Goal: Navigation & Orientation: Find specific page/section

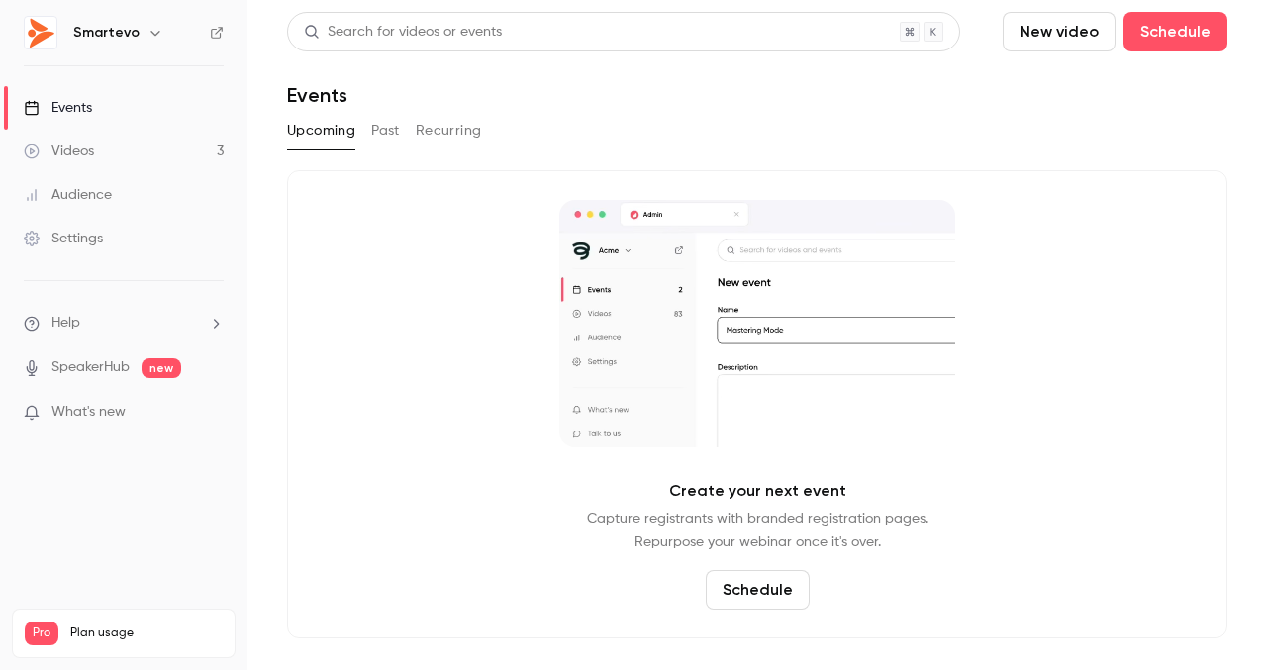
click at [393, 137] on button "Past" at bounding box center [385, 131] width 29 height 32
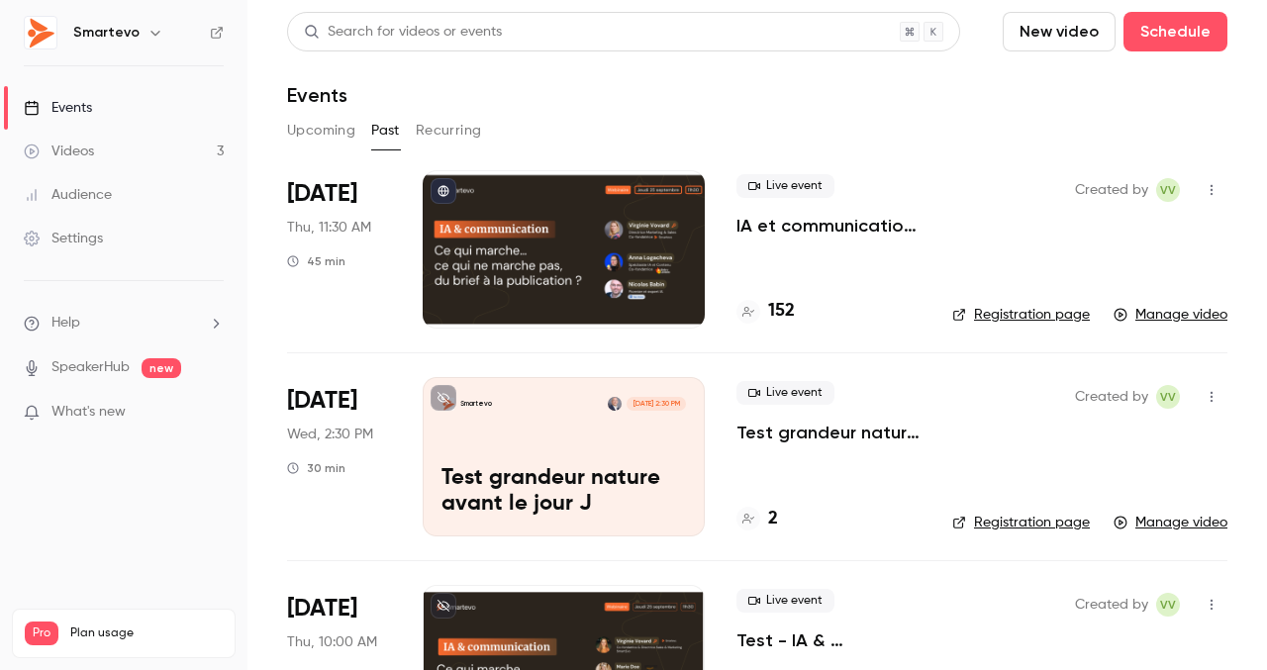
click at [156, 144] on link "Videos 3" at bounding box center [123, 152] width 247 height 44
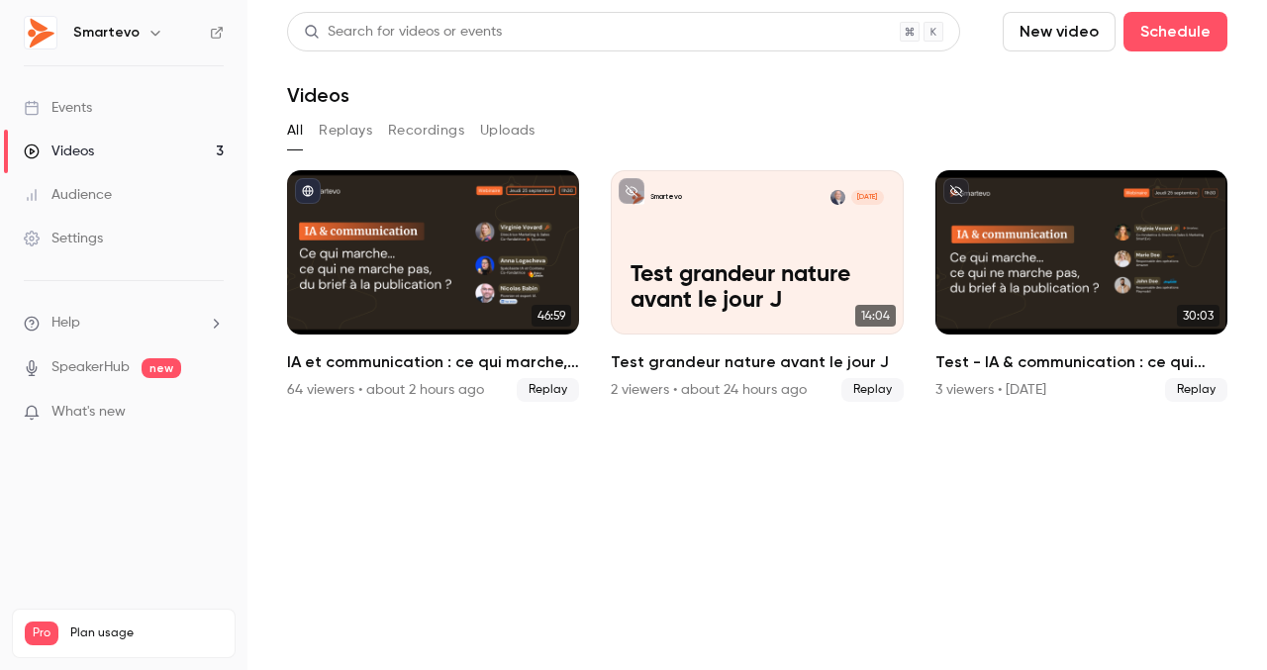
click at [144, 31] on button "button" at bounding box center [156, 33] width 24 height 24
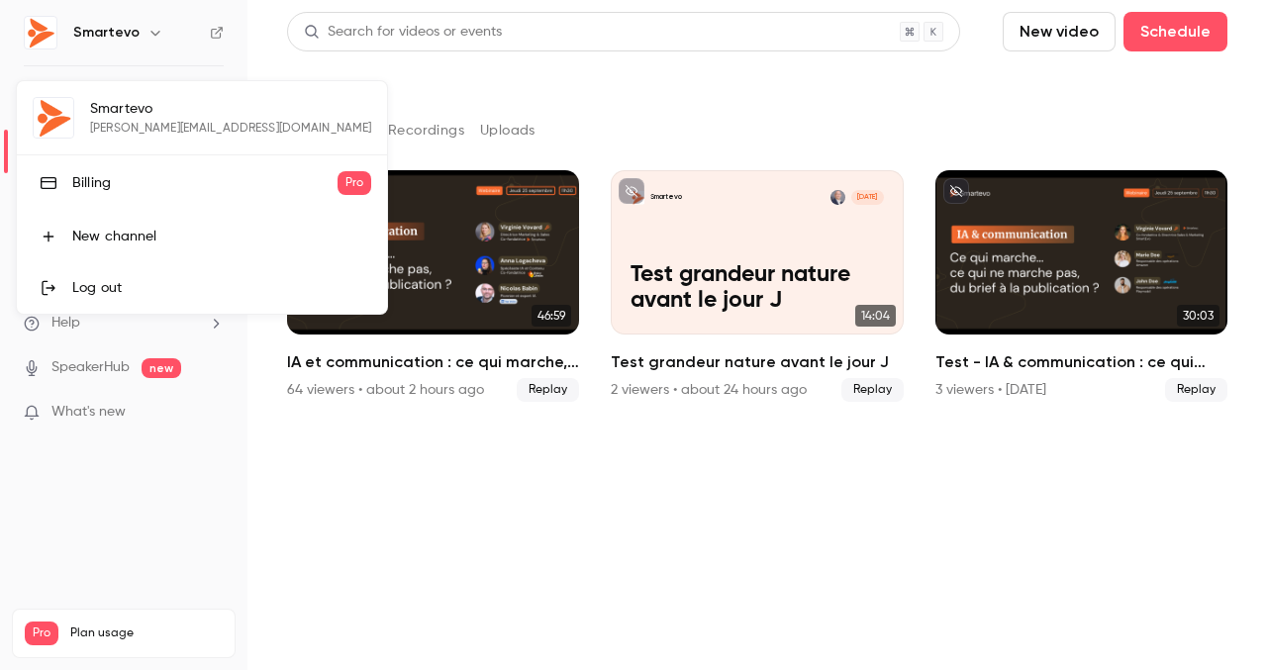
click at [455, 434] on div at bounding box center [633, 335] width 1267 height 670
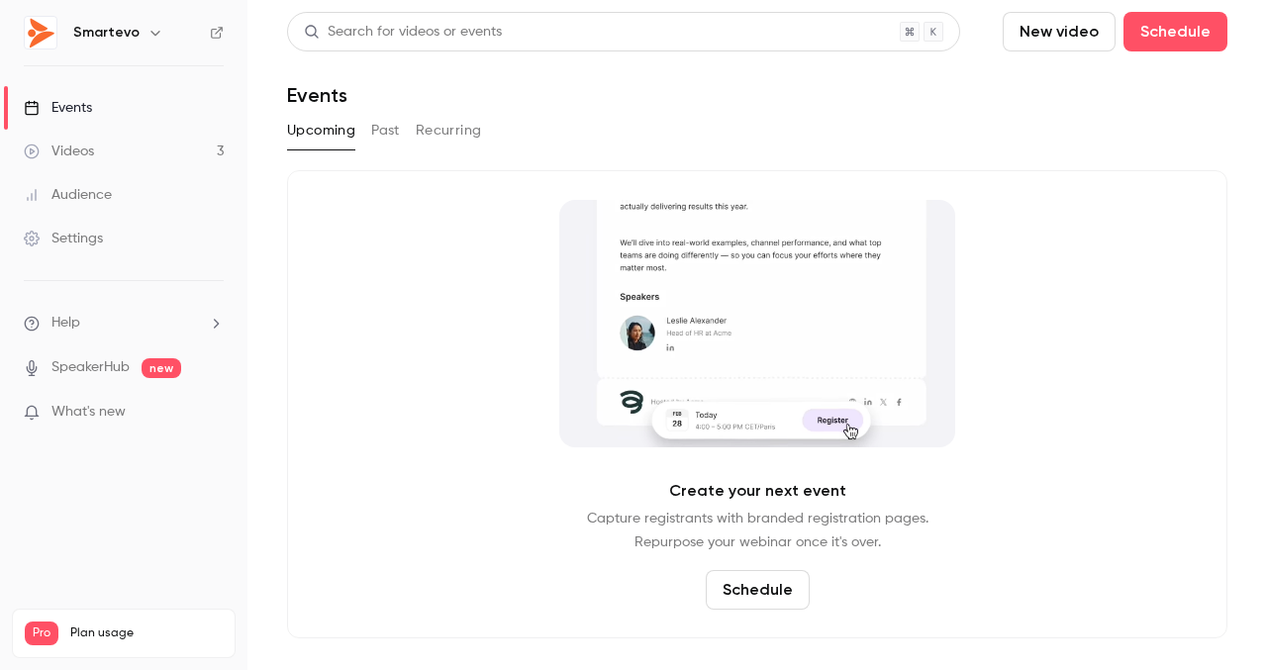
click at [148, 35] on icon "button" at bounding box center [156, 33] width 16 height 16
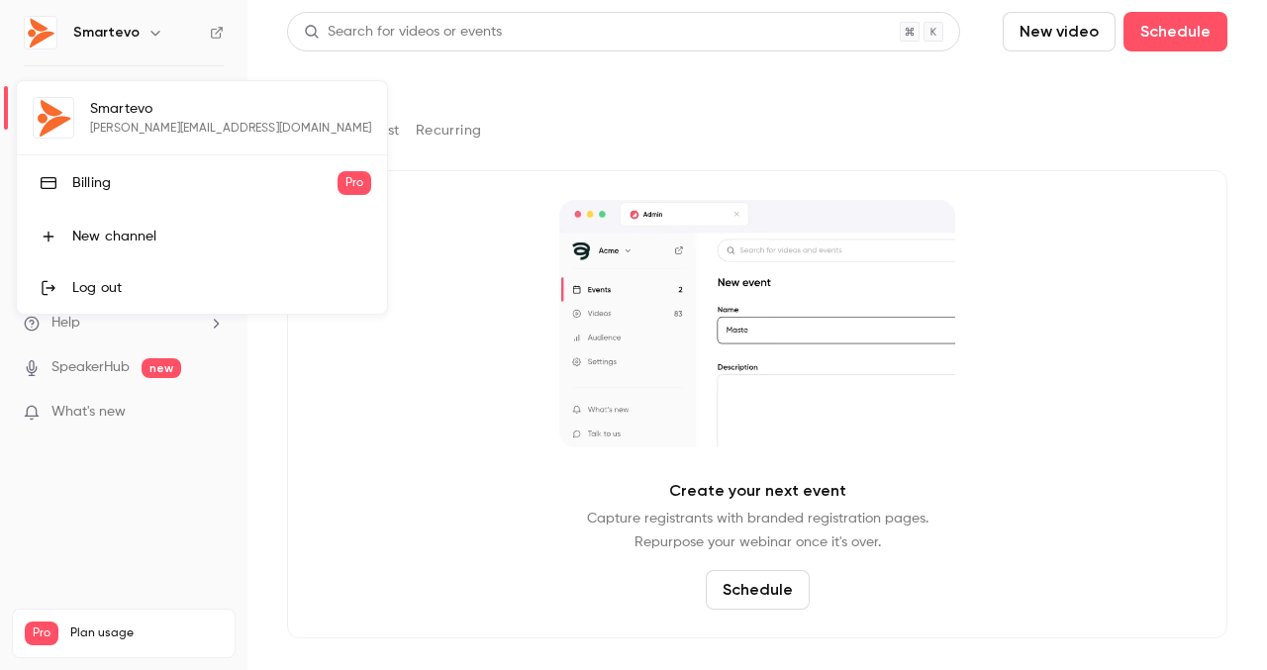
click at [394, 243] on div at bounding box center [633, 335] width 1267 height 670
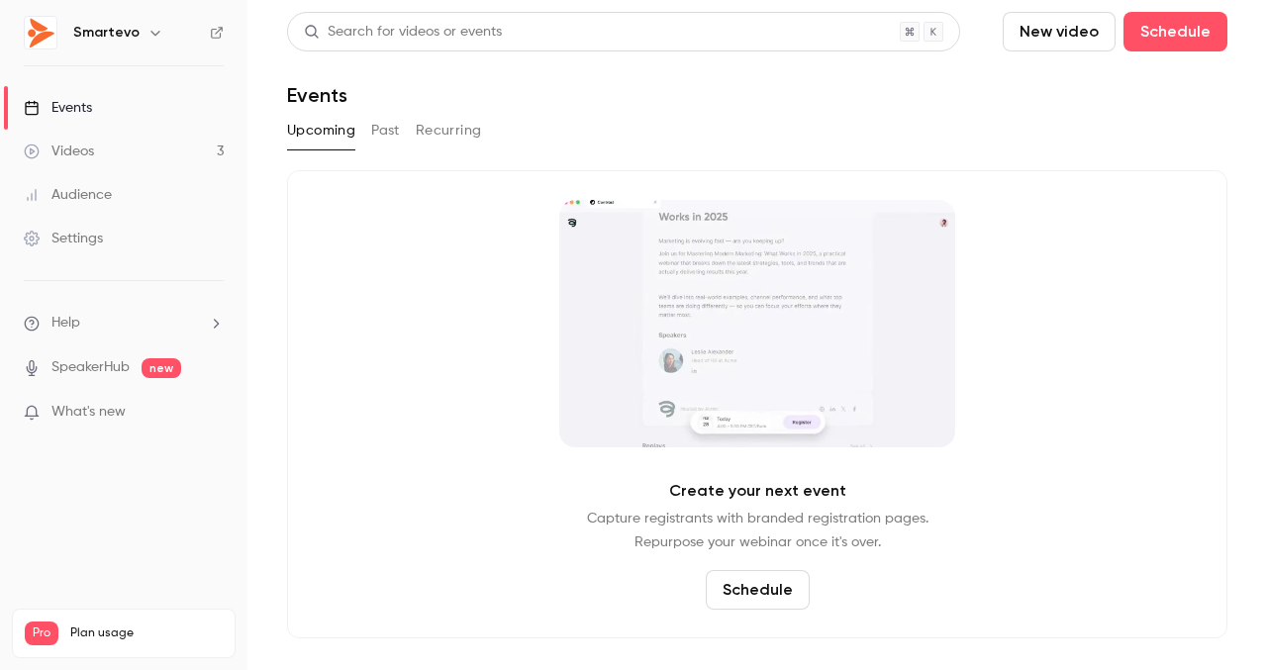
click at [148, 37] on icon "button" at bounding box center [156, 33] width 16 height 16
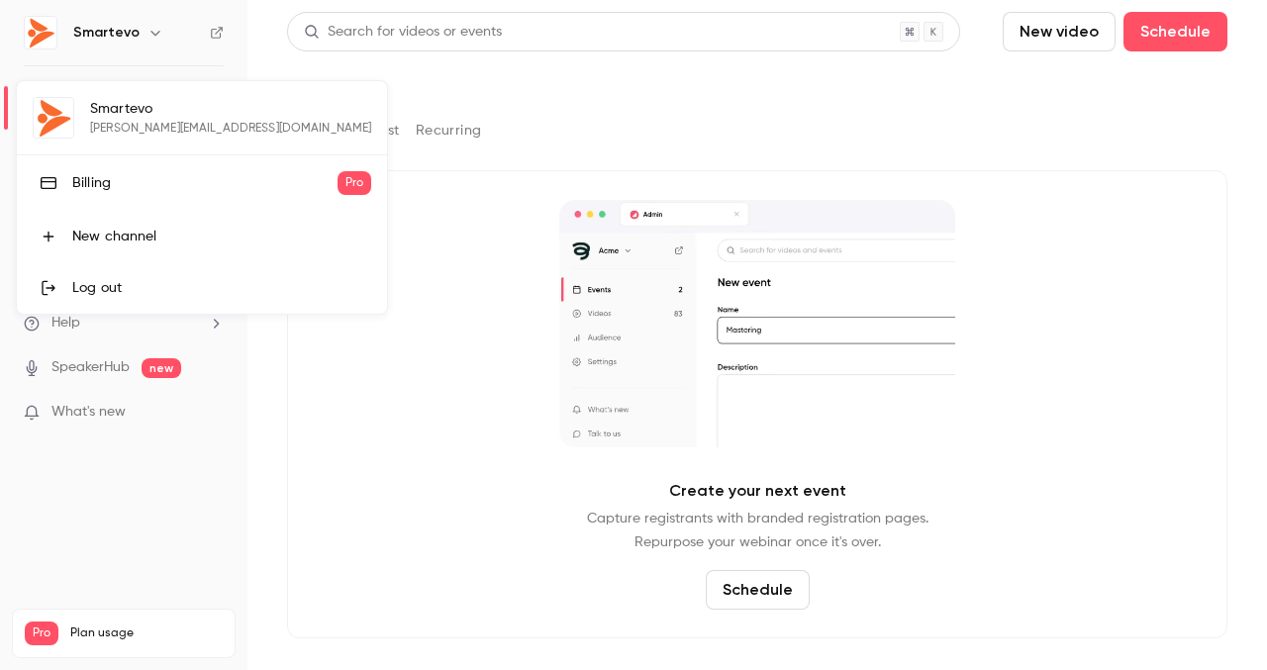
click at [453, 313] on div at bounding box center [633, 335] width 1267 height 670
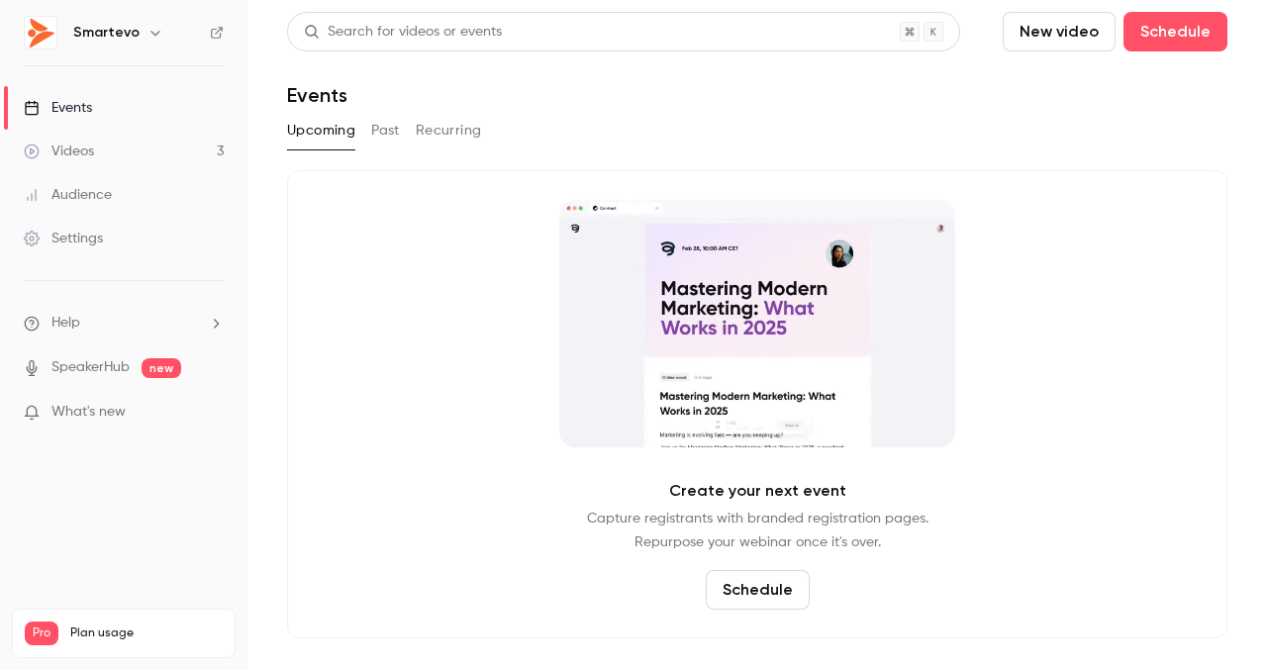
click at [110, 38] on h6 "Smartevo" at bounding box center [106, 33] width 66 height 20
click at [132, 35] on h6 "Smartevo" at bounding box center [106, 33] width 66 height 20
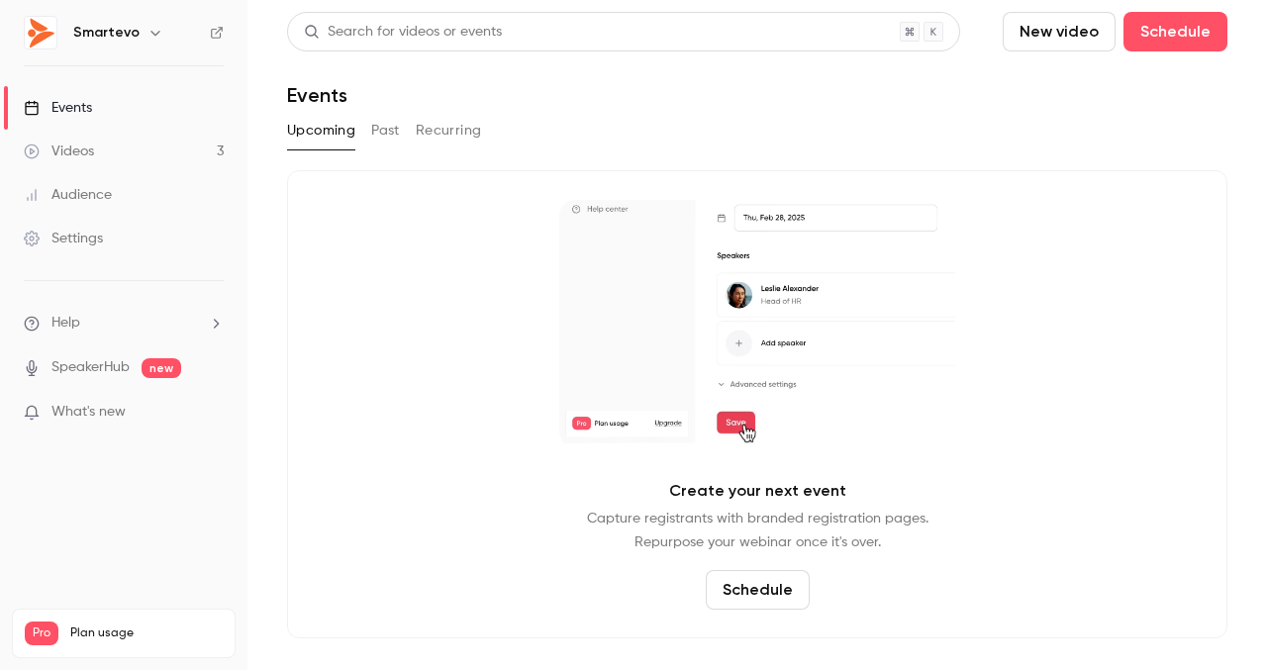
click at [151, 35] on icon "button" at bounding box center [156, 33] width 16 height 16
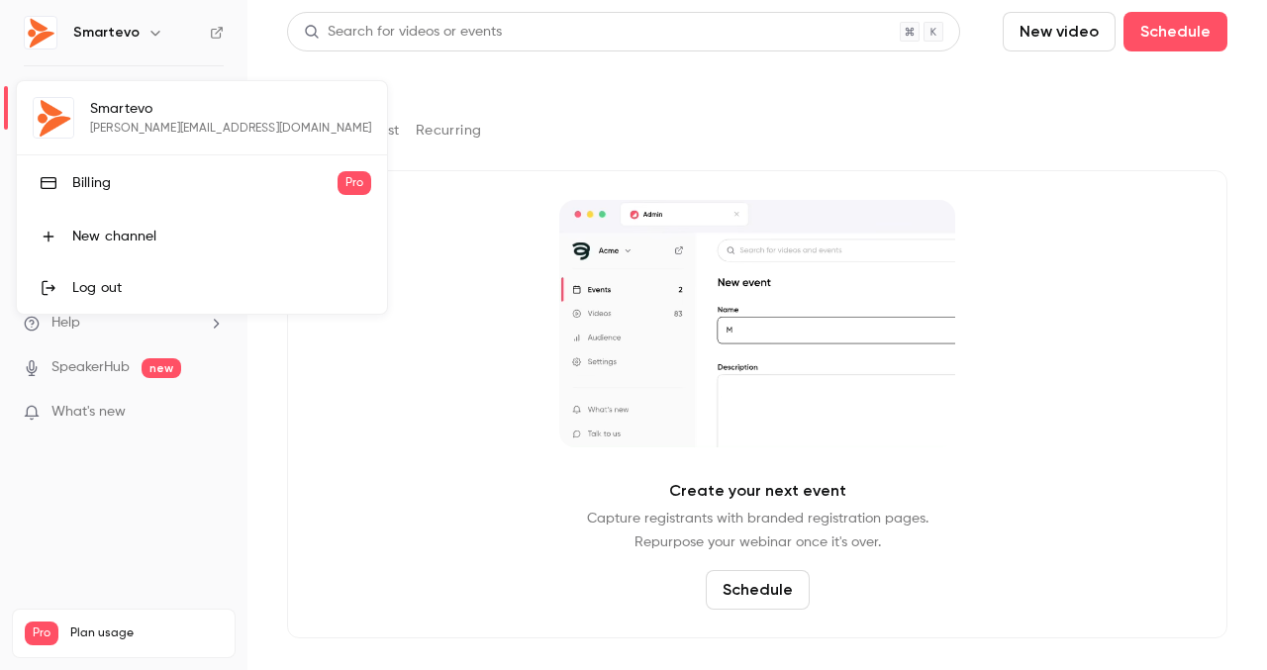
click at [430, 301] on div at bounding box center [633, 335] width 1267 height 670
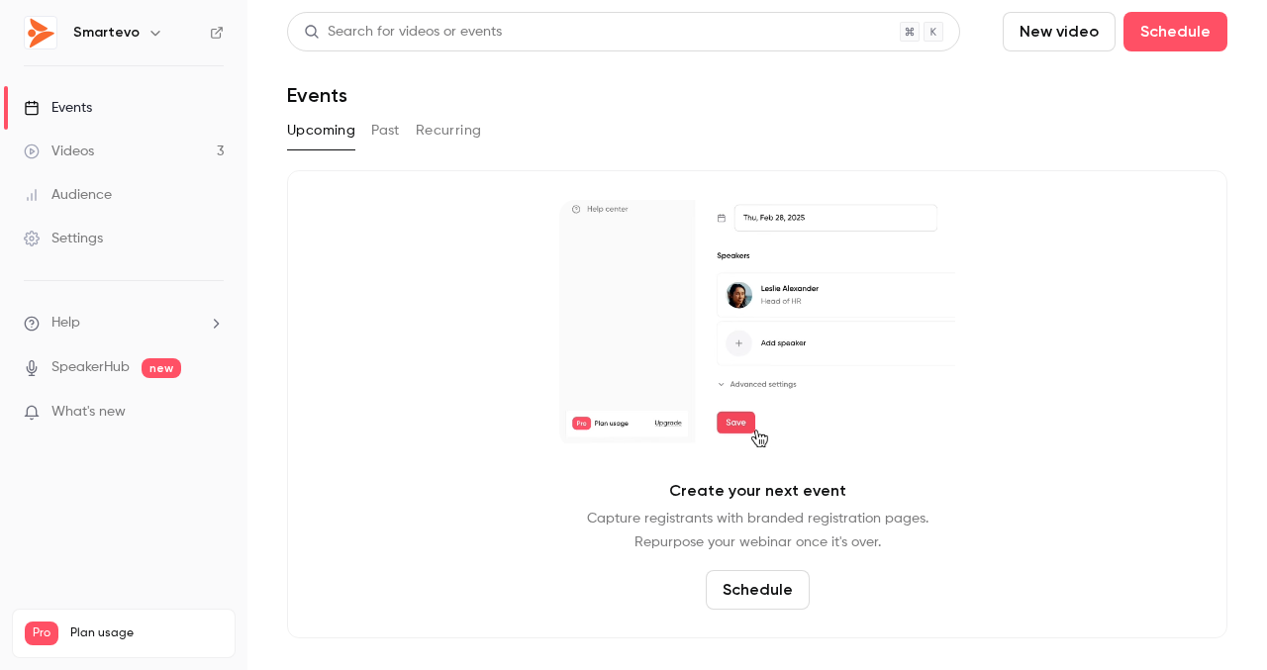
click at [461, 133] on button "Recurring" at bounding box center [449, 131] width 66 height 32
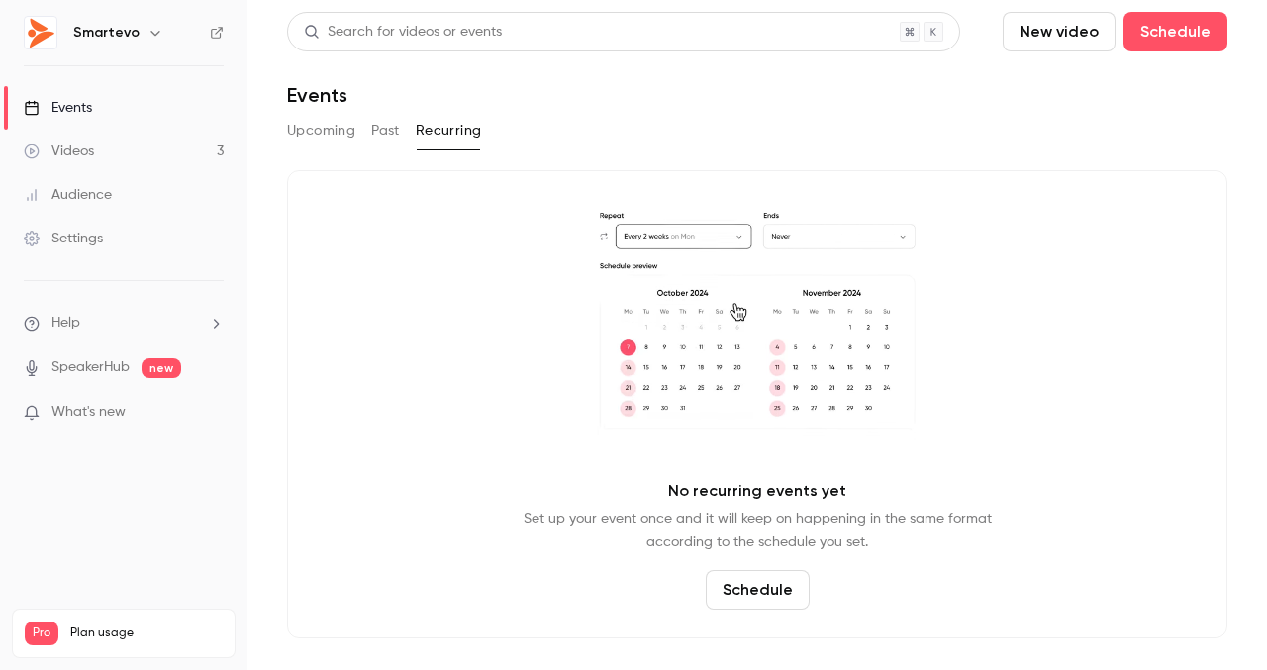
click at [397, 131] on button "Past" at bounding box center [385, 131] width 29 height 32
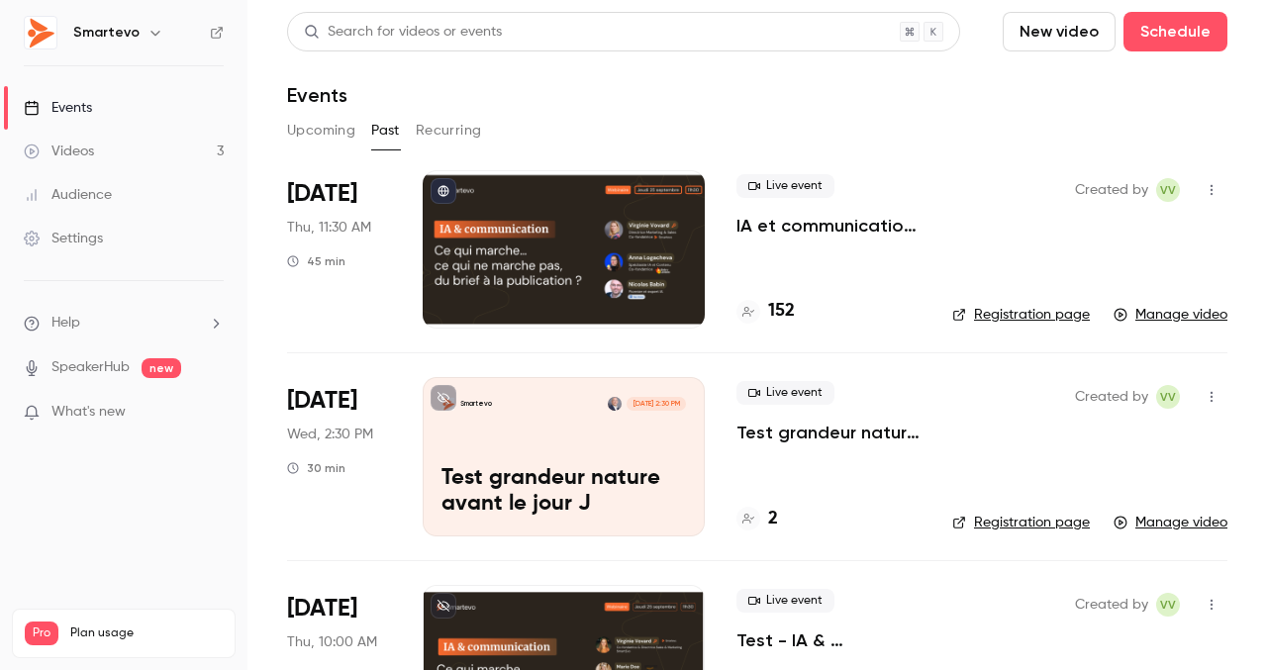
click at [335, 132] on button "Upcoming" at bounding box center [321, 131] width 68 height 32
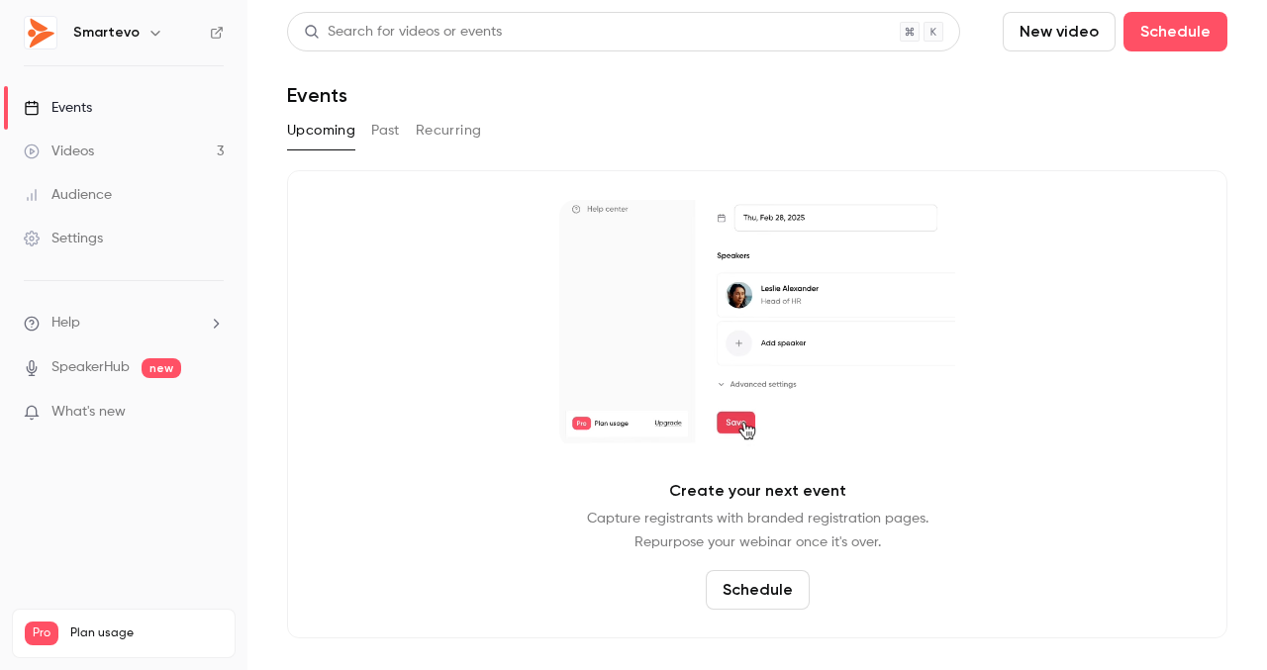
click at [392, 123] on button "Past" at bounding box center [385, 131] width 29 height 32
